Goal: Information Seeking & Learning: Learn about a topic

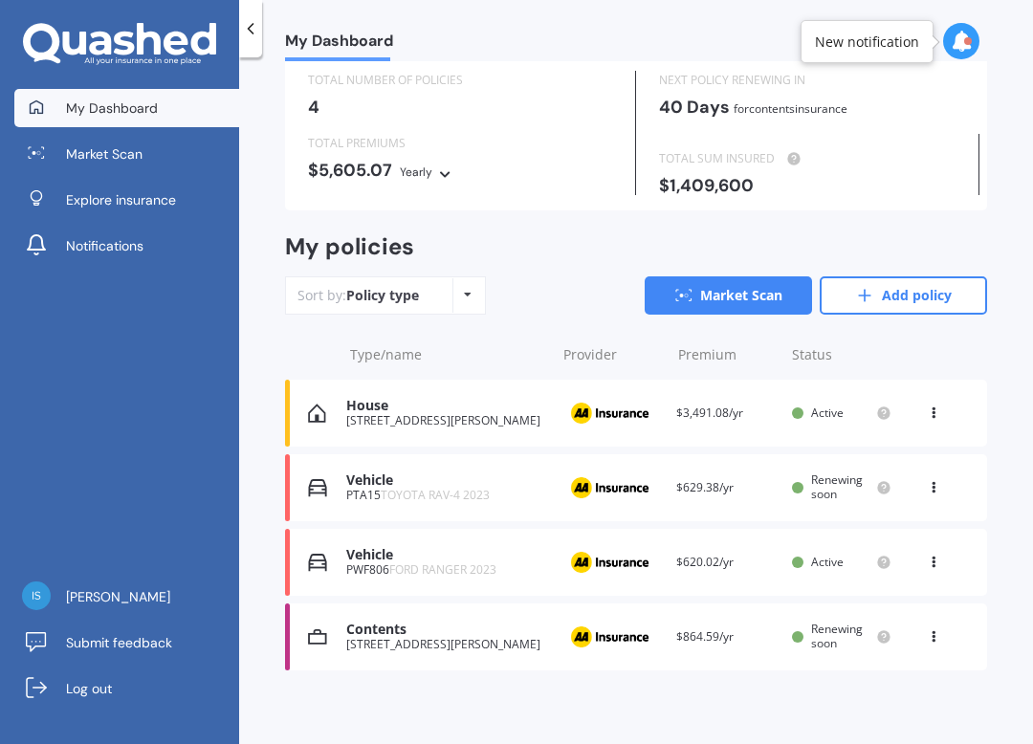
scroll to position [62, 0]
click at [494, 630] on div "Contents" at bounding box center [446, 630] width 200 height 16
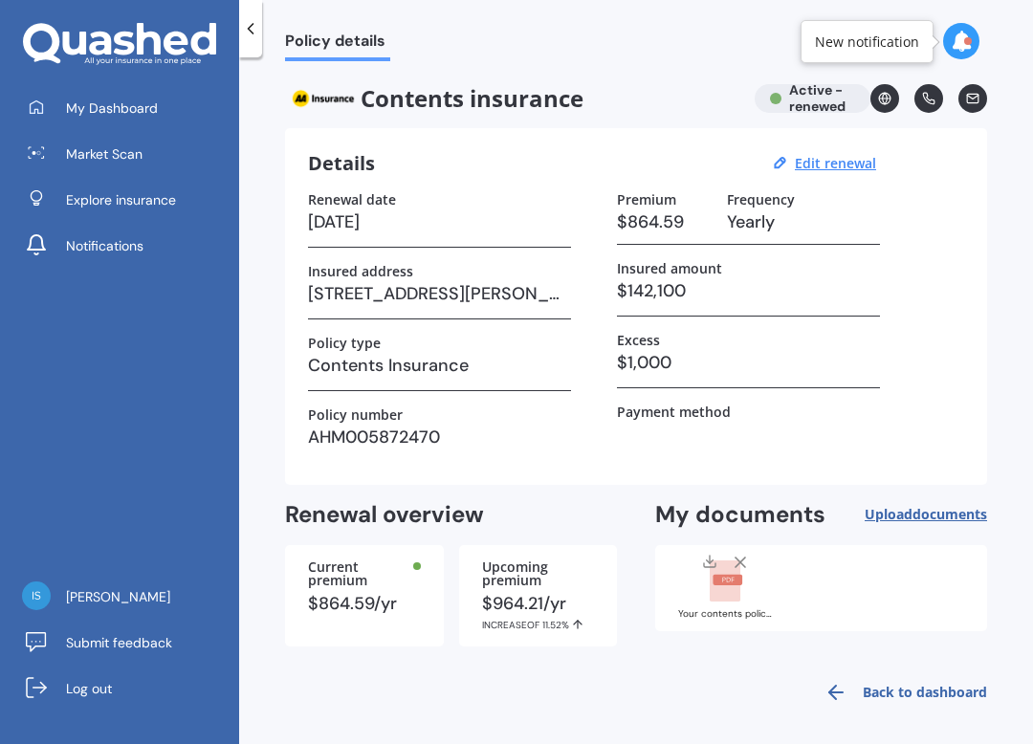
click at [75, 157] on span "Market Scan" at bounding box center [104, 153] width 76 height 19
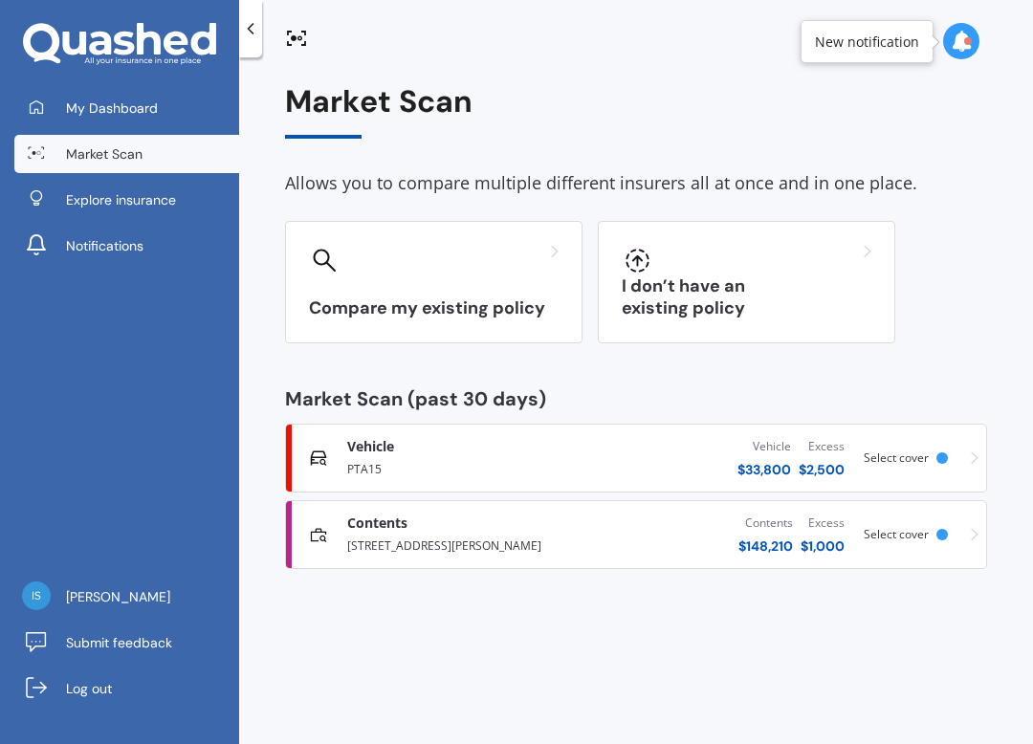
click at [815, 536] on div "$ 1,000" at bounding box center [822, 545] width 44 height 19
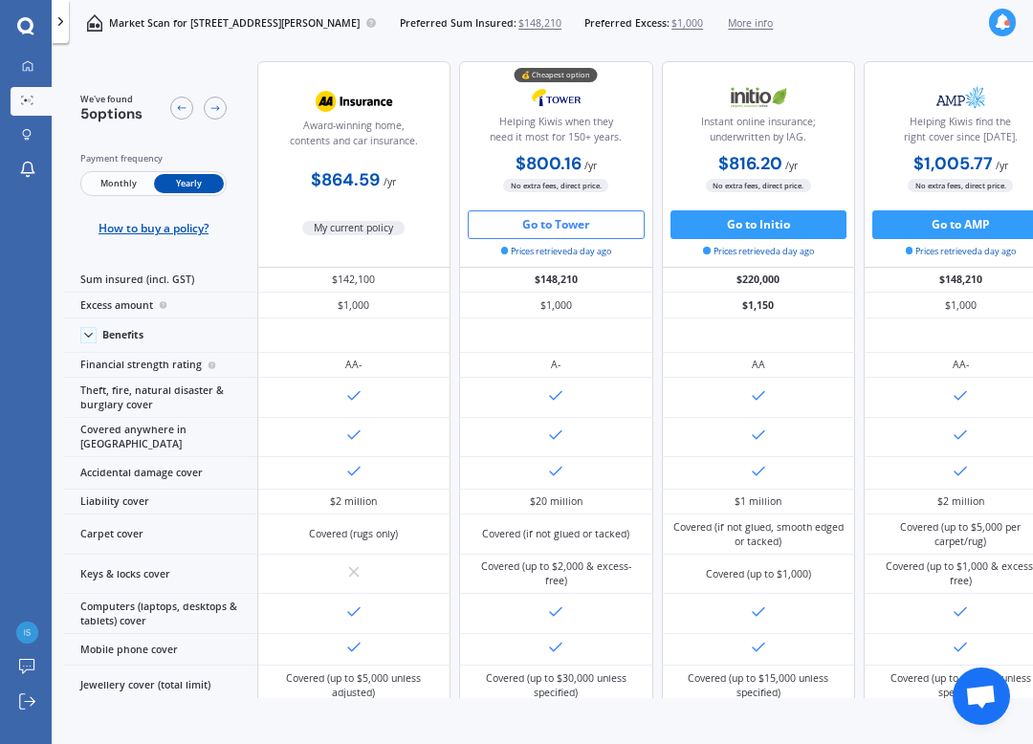
click at [19, 66] on div at bounding box center [27, 67] width 22 height 14
